Goal: Task Accomplishment & Management: Manage account settings

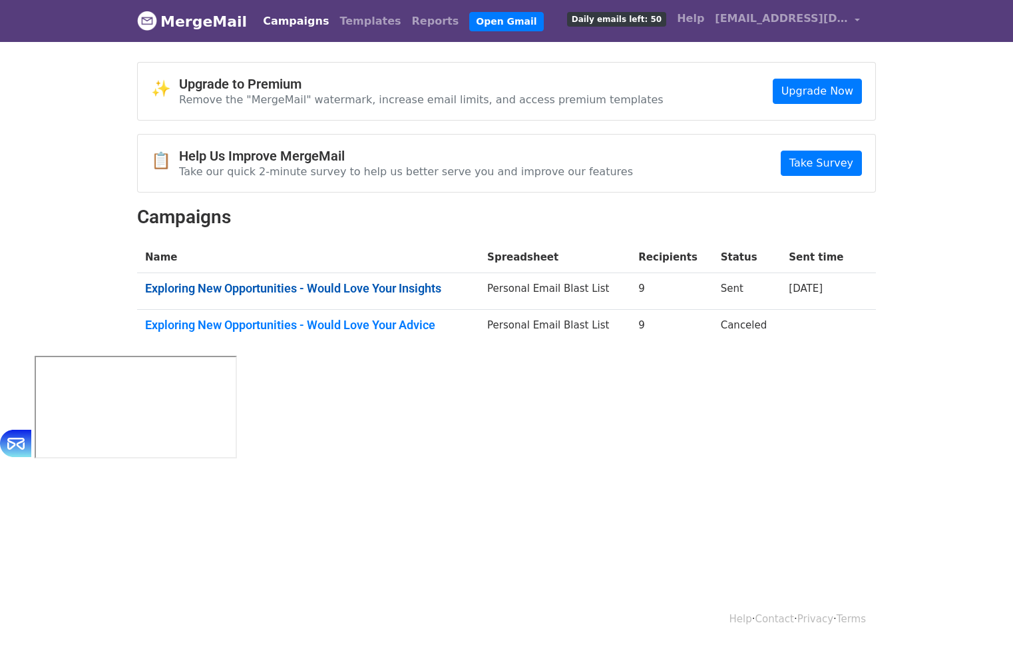
click at [388, 286] on link "Exploring New Opportunities - Would Love Your Insights" at bounding box center [308, 288] width 326 height 15
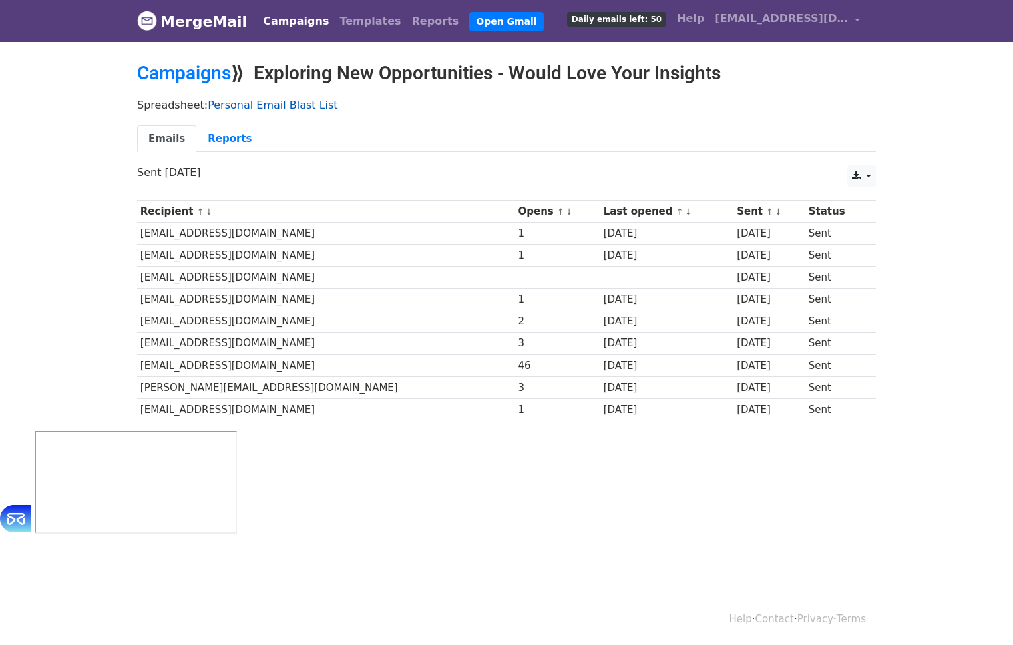
click at [262, 105] on link "Personal Email Blast List" at bounding box center [273, 105] width 130 height 13
click at [228, 142] on link "Reports" at bounding box center [229, 138] width 67 height 27
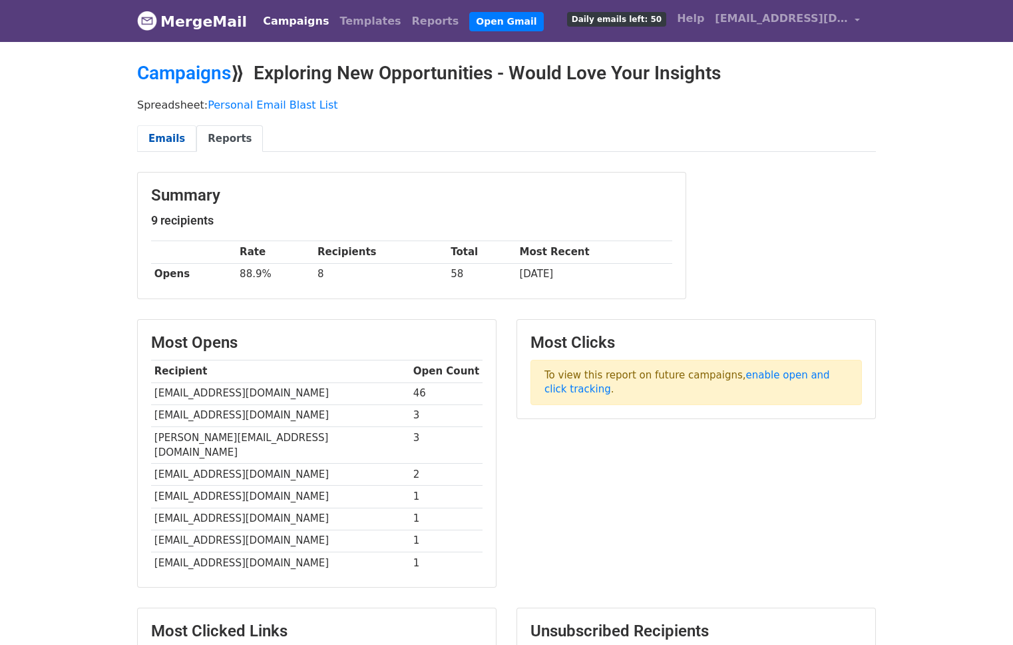
click at [172, 138] on link "Emails" at bounding box center [166, 138] width 59 height 27
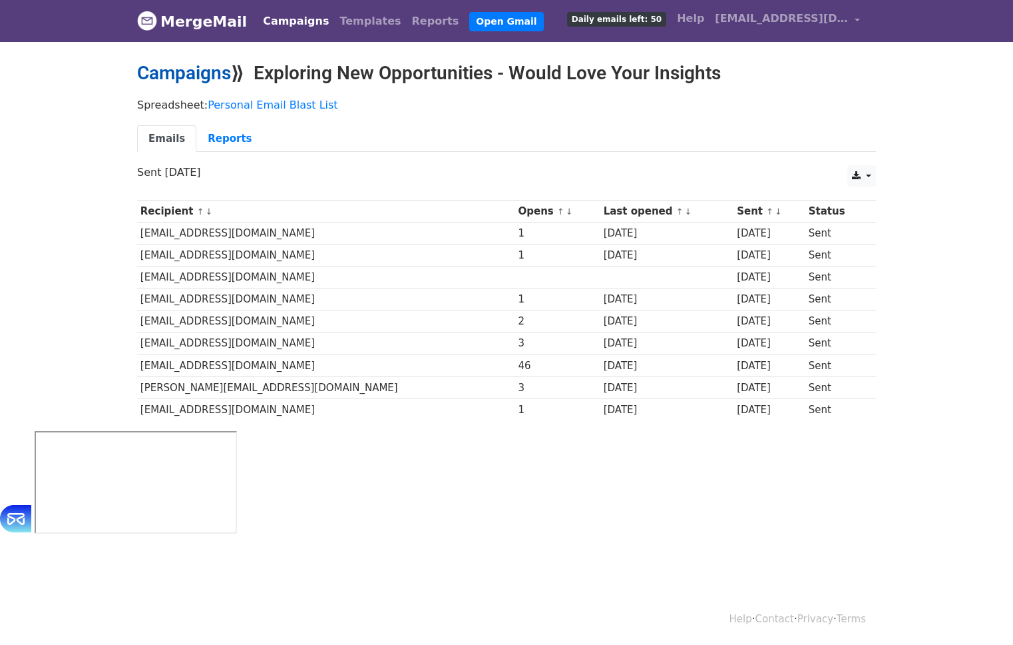
click at [202, 79] on link "Campaigns" at bounding box center [184, 73] width 94 height 22
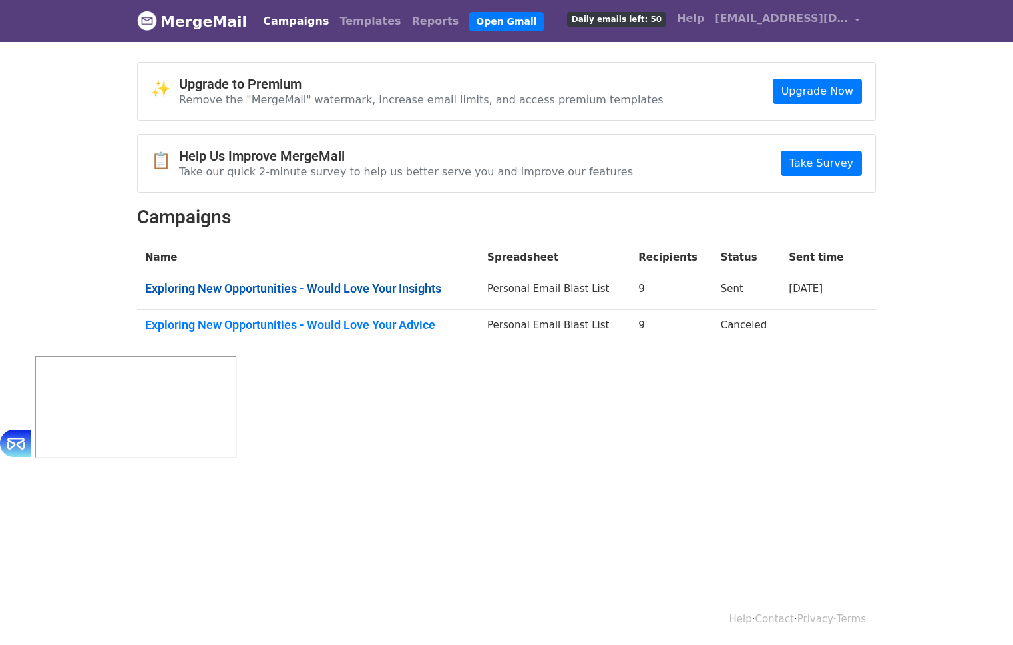
click at [352, 287] on link "Exploring New Opportunities - Would Love Your Insights" at bounding box center [308, 288] width 326 height 15
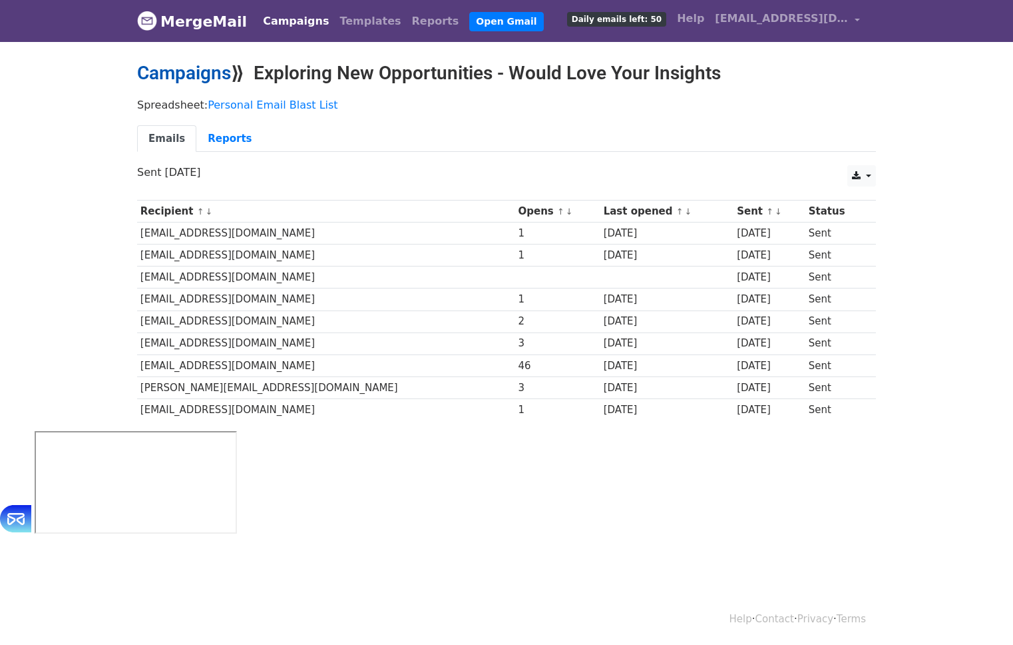
click at [178, 75] on link "Campaigns" at bounding box center [184, 73] width 94 height 22
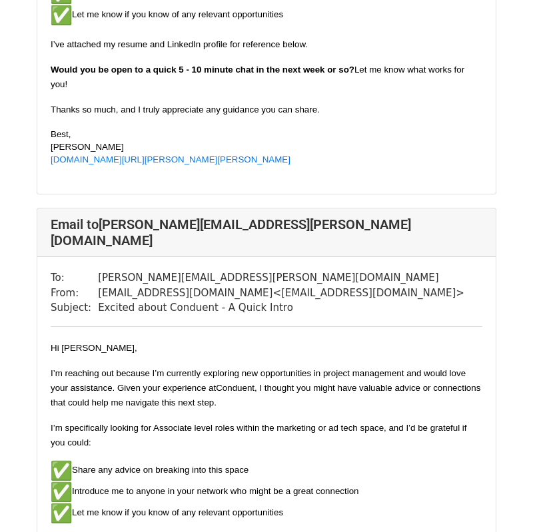
scroll to position [3230, 0]
